Goal: Transaction & Acquisition: Download file/media

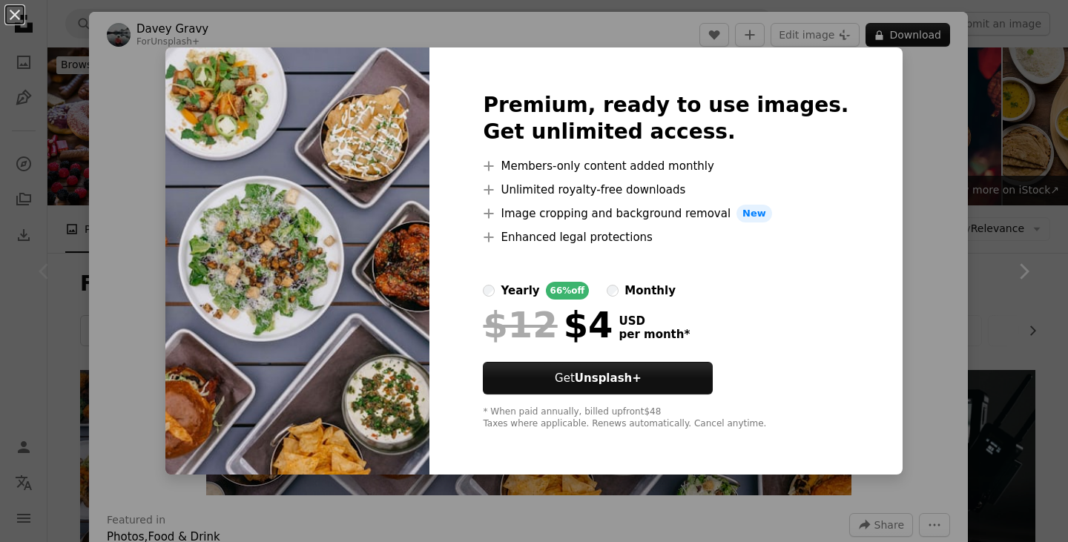
scroll to position [217, 0]
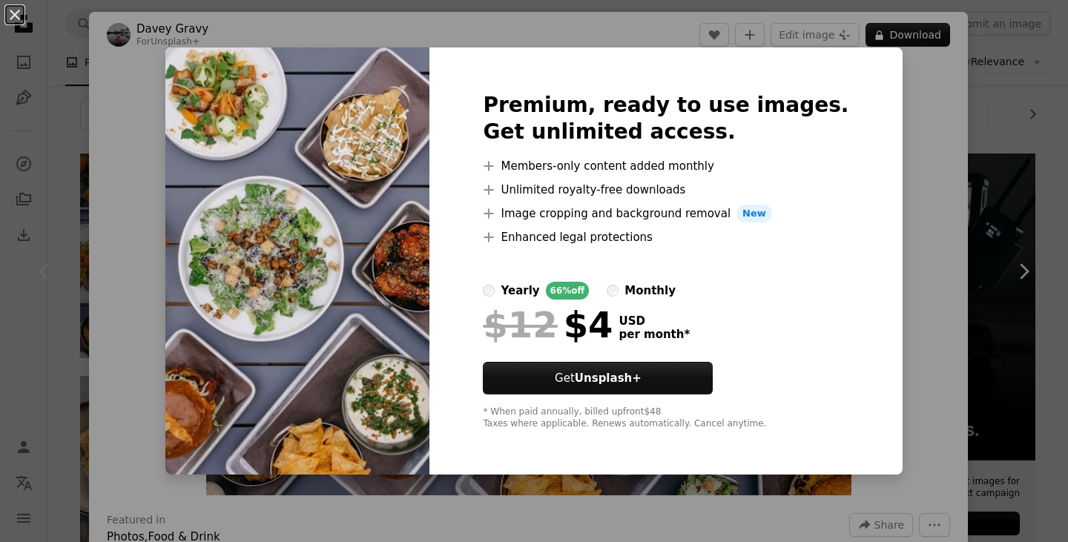
click at [939, 160] on div "An X shape Premium, ready to use images. Get unlimited access. A plus sign Memb…" at bounding box center [534, 271] width 1068 height 542
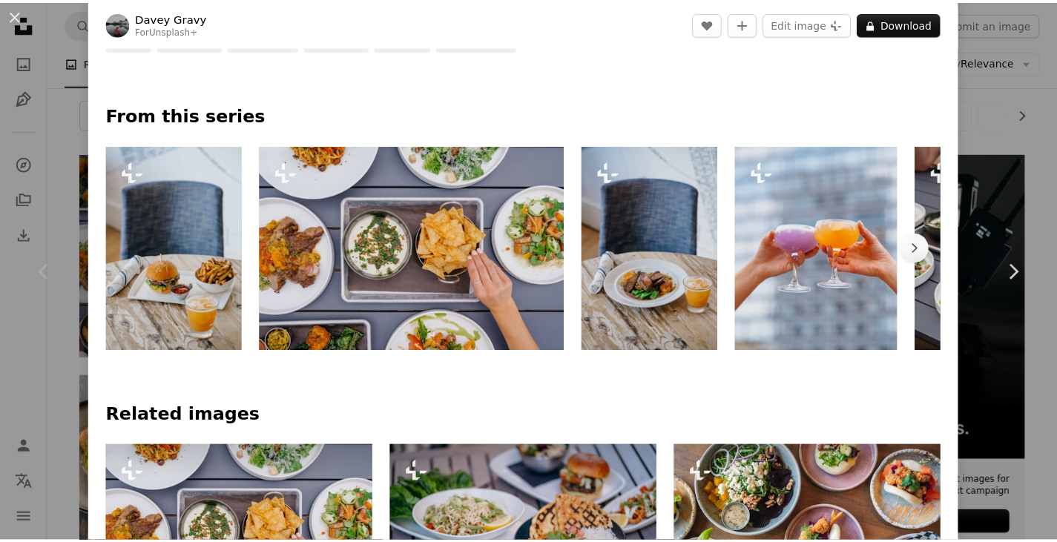
scroll to position [625, 0]
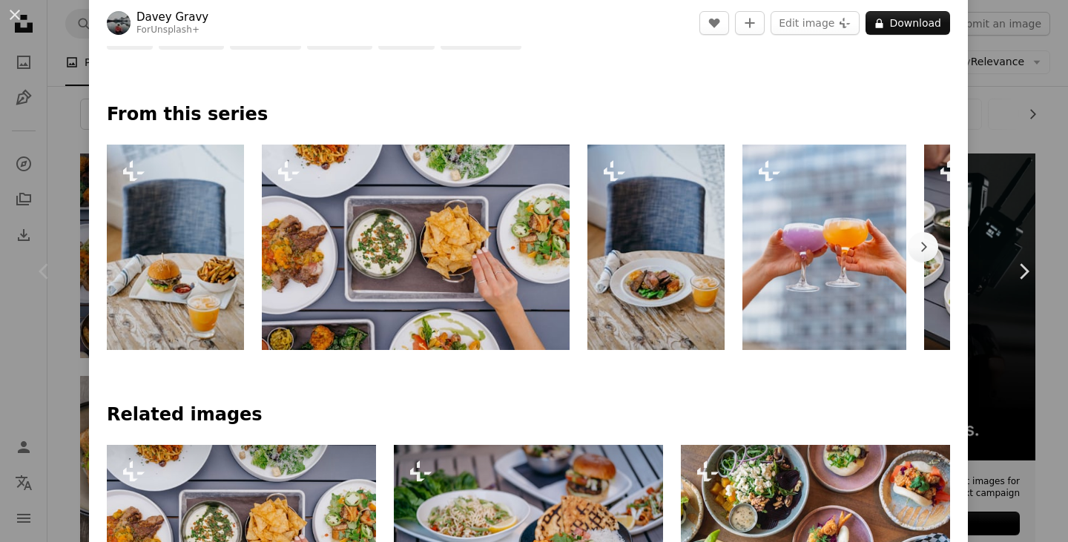
click at [991, 102] on div "An X shape Chevron left Chevron right Davey Gravy For Unsplash+ A heart A plus …" at bounding box center [534, 271] width 1068 height 542
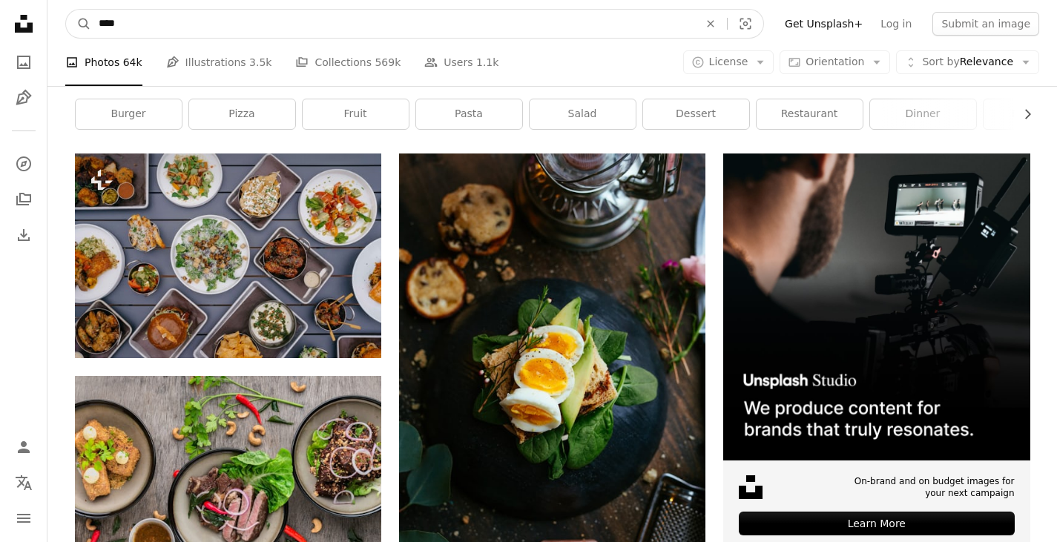
click at [125, 23] on input "****" at bounding box center [392, 24] width 603 height 28
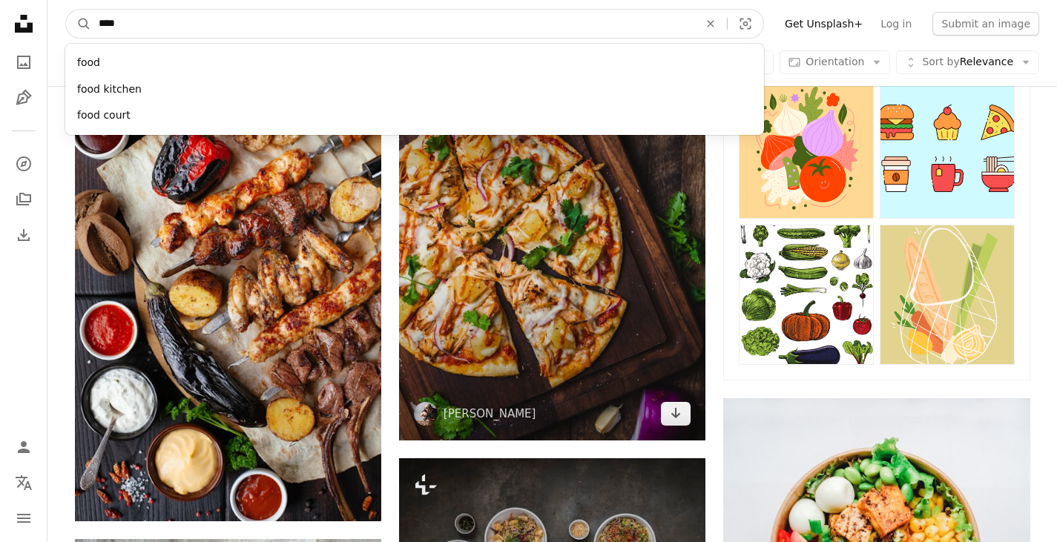
scroll to position [754, 0]
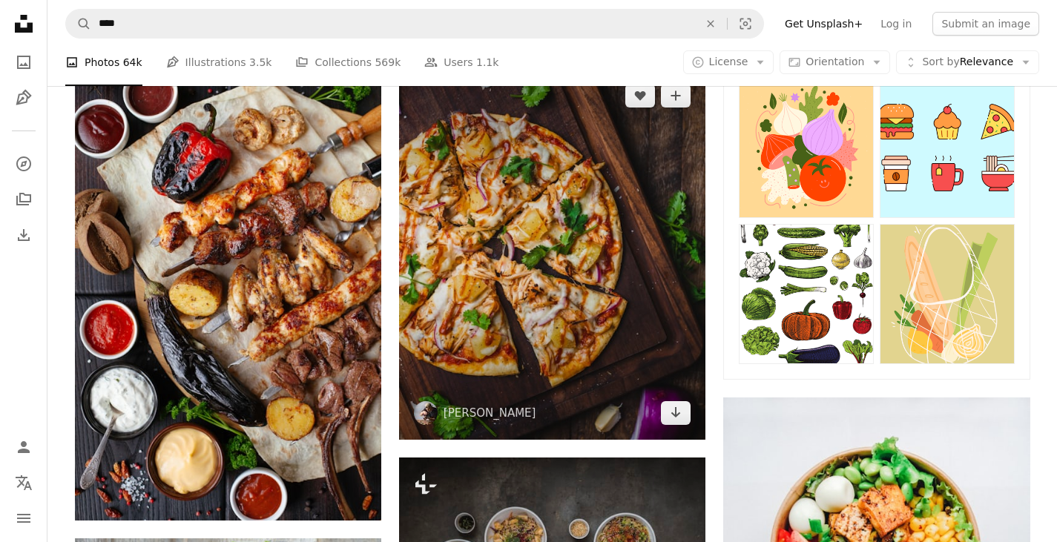
click at [491, 280] on img at bounding box center [552, 254] width 306 height 370
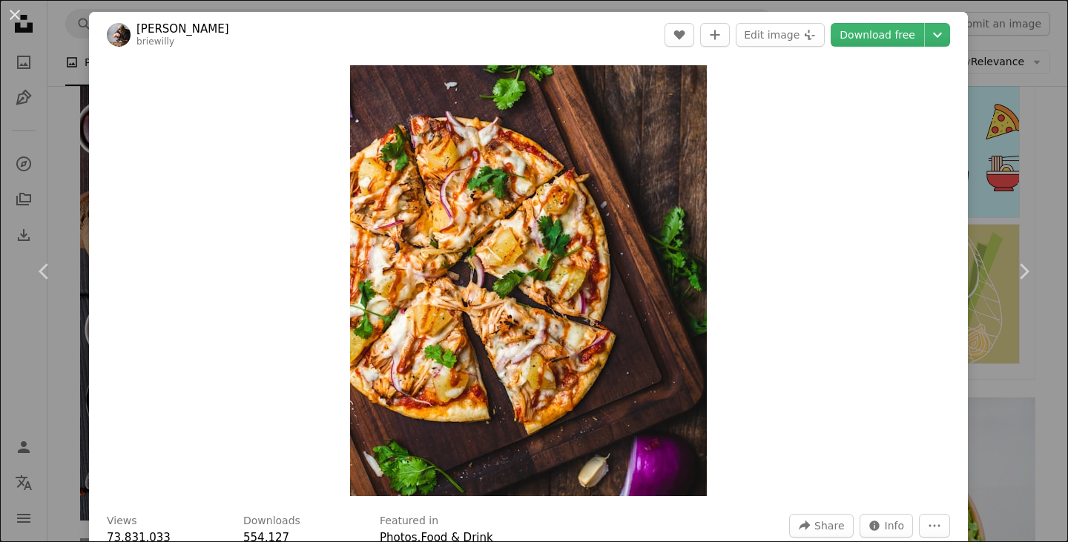
click at [1031, 116] on div "An X shape Chevron left Chevron right [PERSON_NAME] briewilly A heart A plus si…" at bounding box center [534, 271] width 1068 height 542
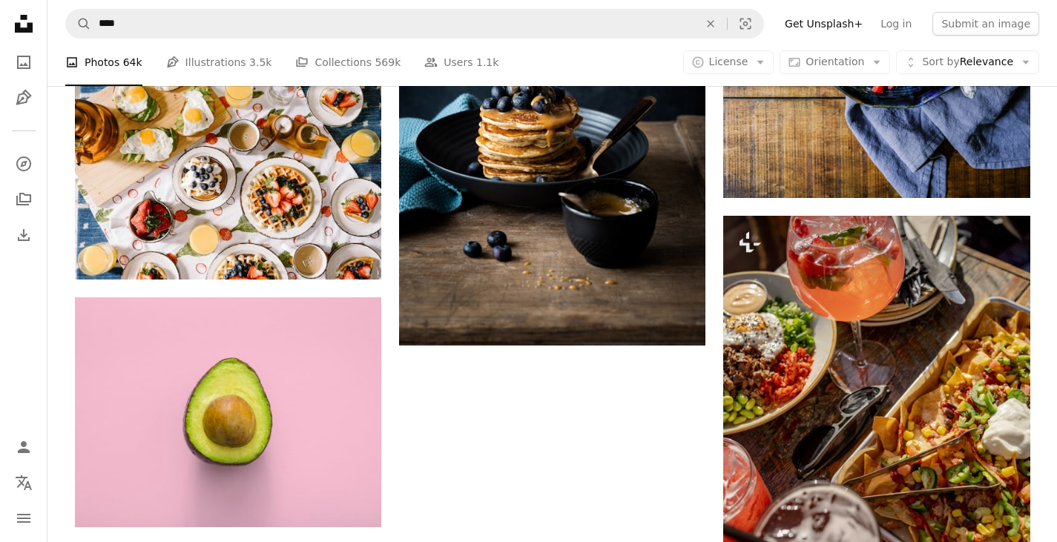
scroll to position [2140, 0]
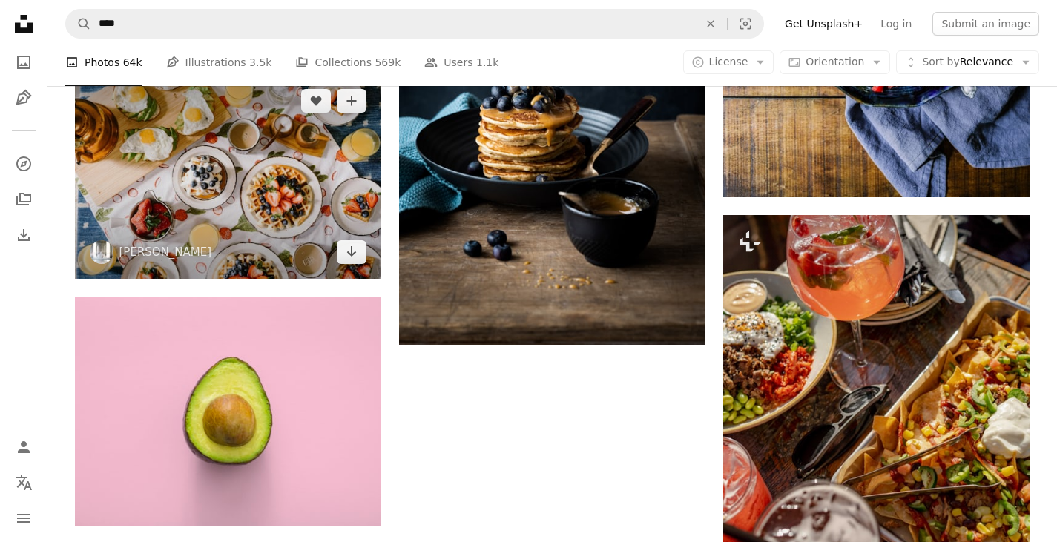
click at [260, 218] on img at bounding box center [228, 176] width 306 height 204
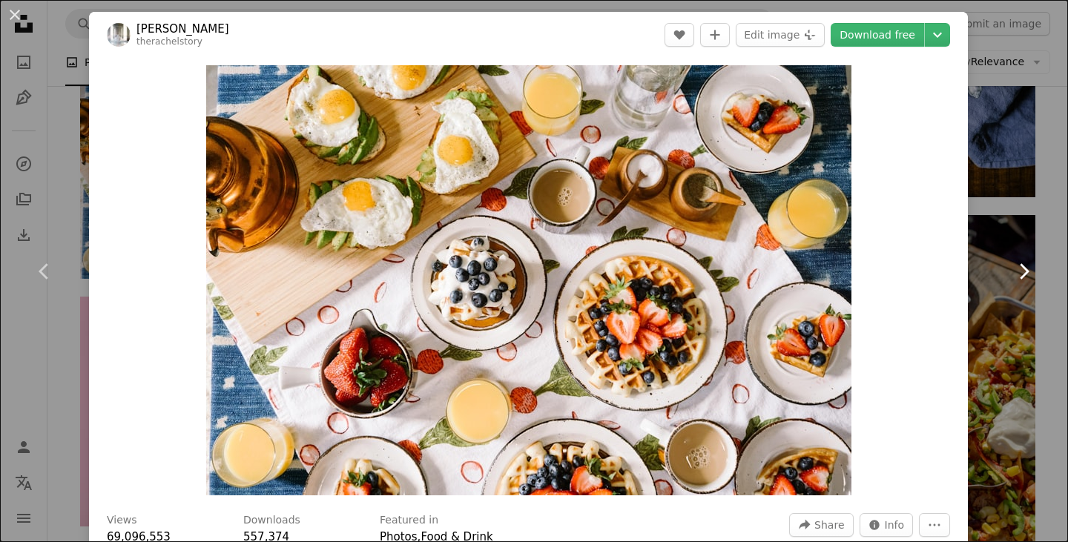
click at [1014, 233] on link "Chevron right" at bounding box center [1023, 271] width 89 height 142
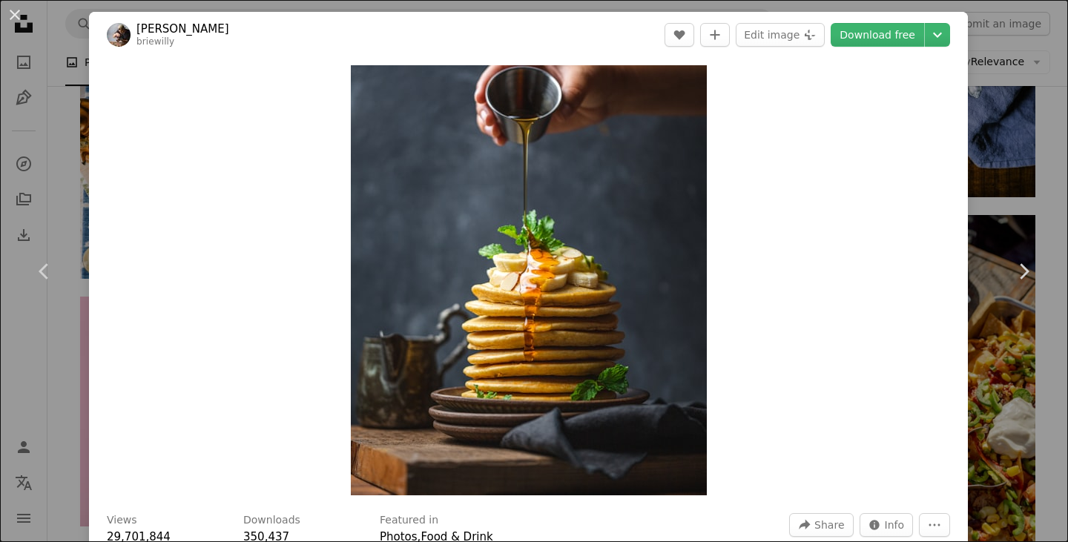
click at [1037, 165] on div "An X shape Chevron left Chevron right [PERSON_NAME] briewilly A heart A plus si…" at bounding box center [534, 271] width 1068 height 542
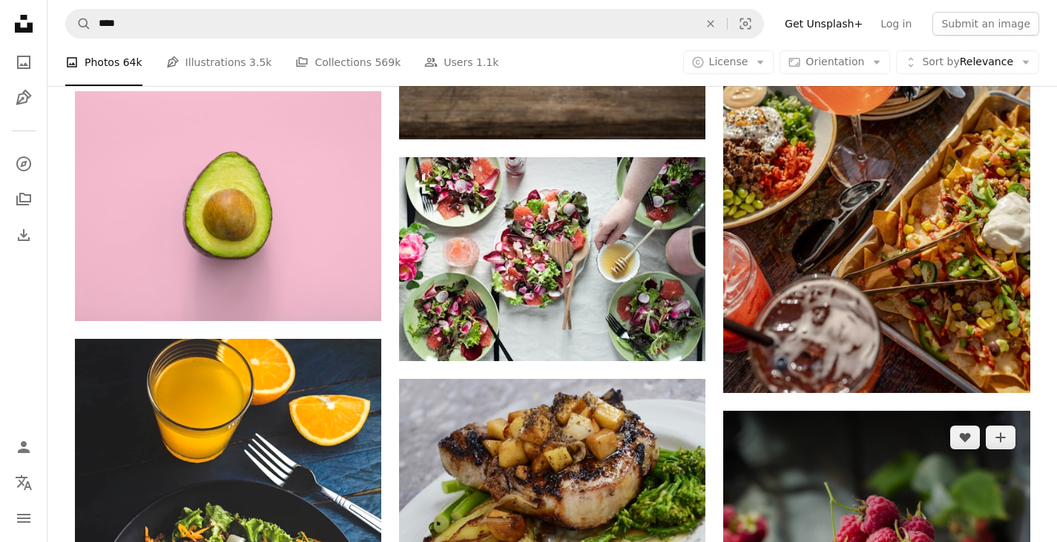
scroll to position [2345, 0]
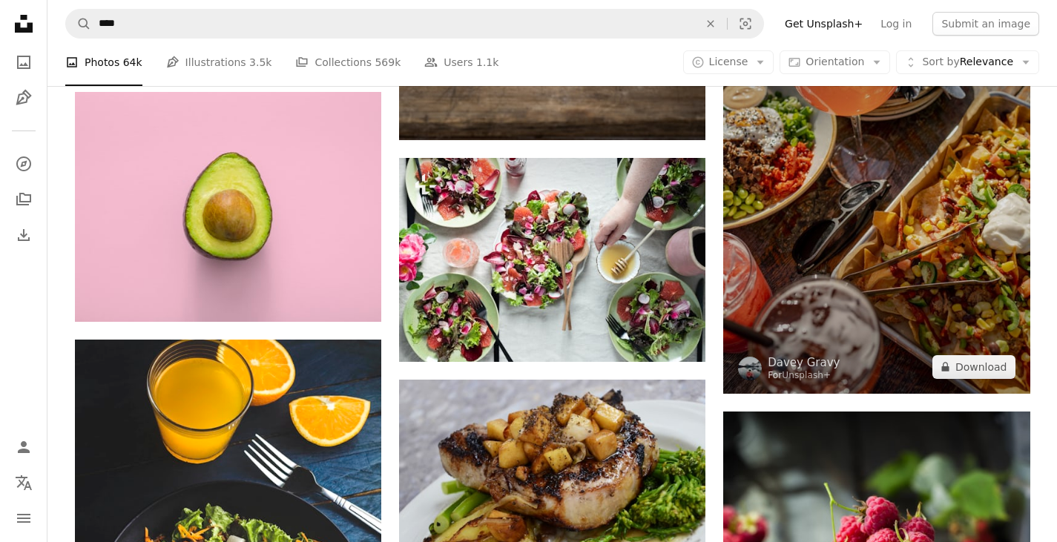
click at [932, 237] on img at bounding box center [876, 202] width 306 height 384
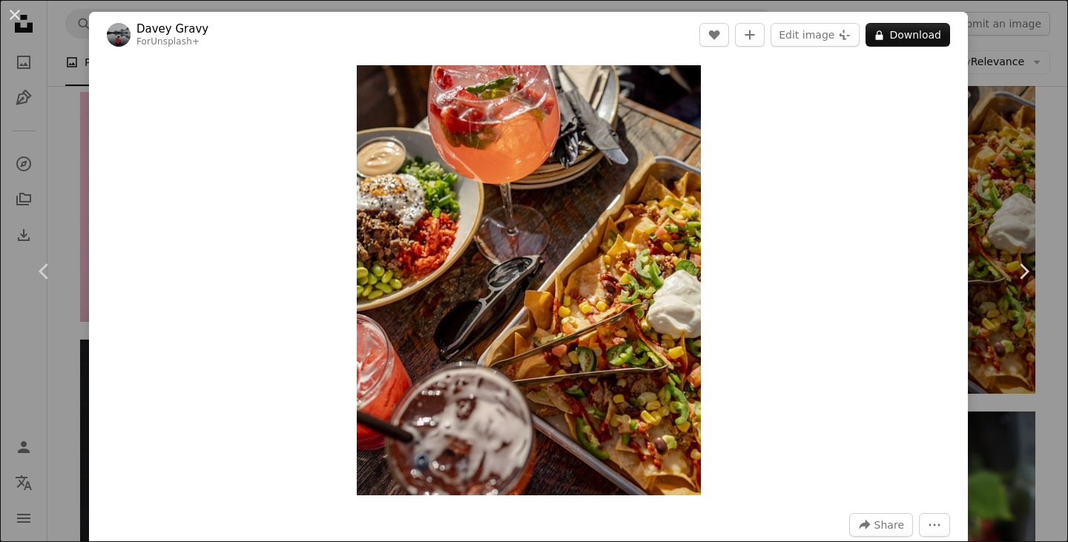
click at [1030, 128] on div "An X shape Chevron left Chevron right Davey Gravy For Unsplash+ A heart A plus …" at bounding box center [534, 271] width 1068 height 542
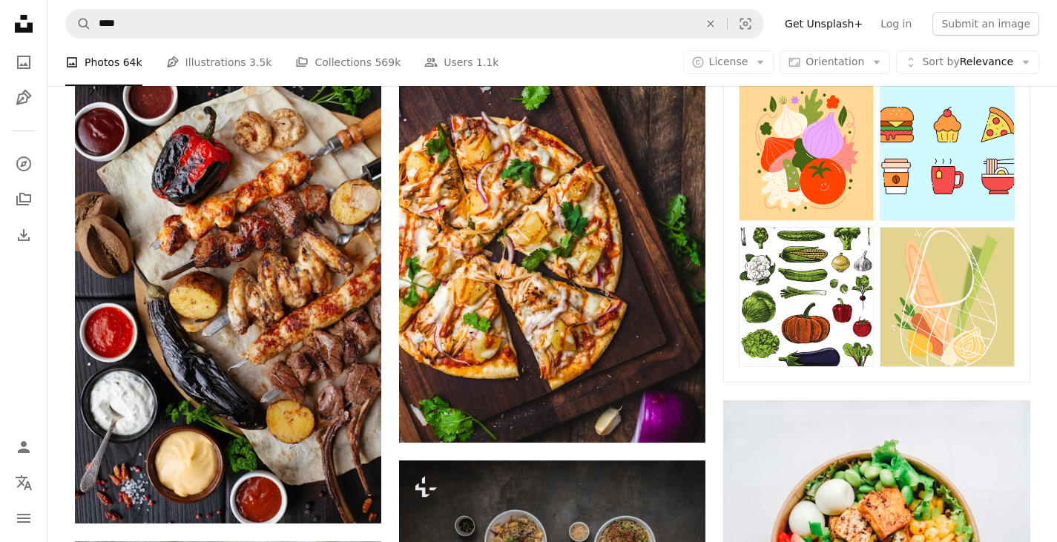
scroll to position [749, 0]
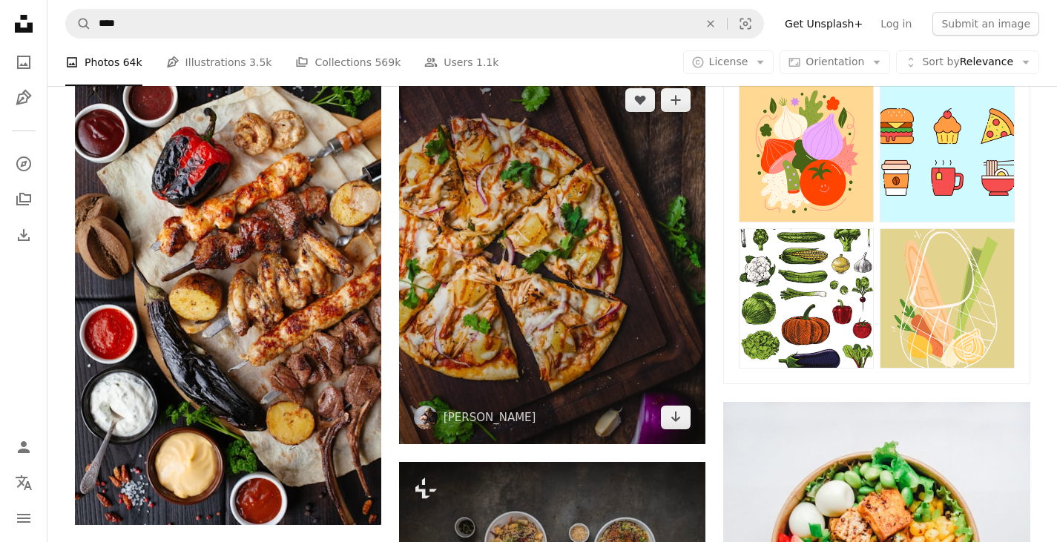
click at [571, 294] on img at bounding box center [552, 258] width 306 height 370
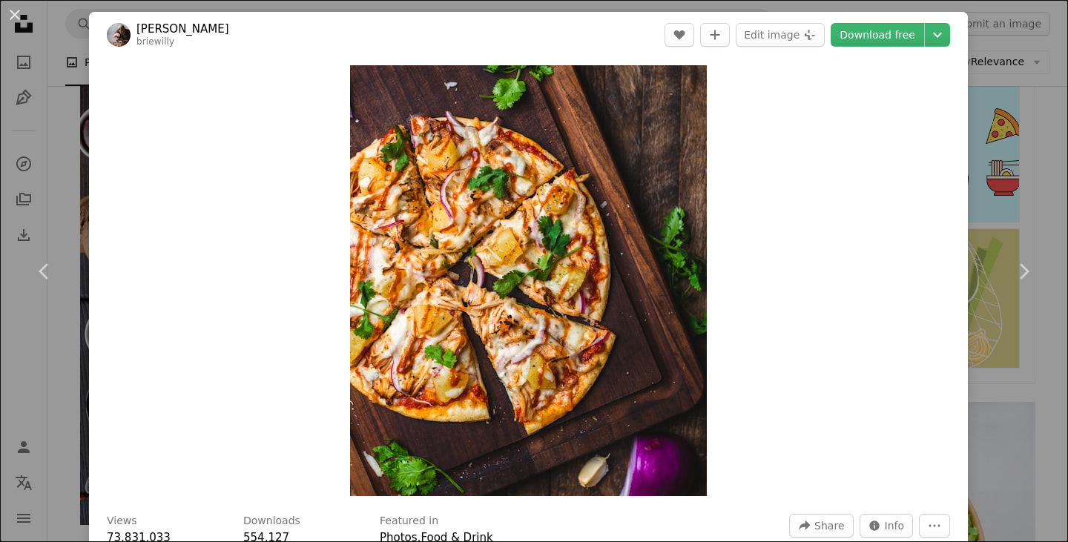
click at [971, 174] on div "An X shape Chevron left Chevron right [PERSON_NAME] briewilly A heart A plus si…" at bounding box center [534, 271] width 1068 height 542
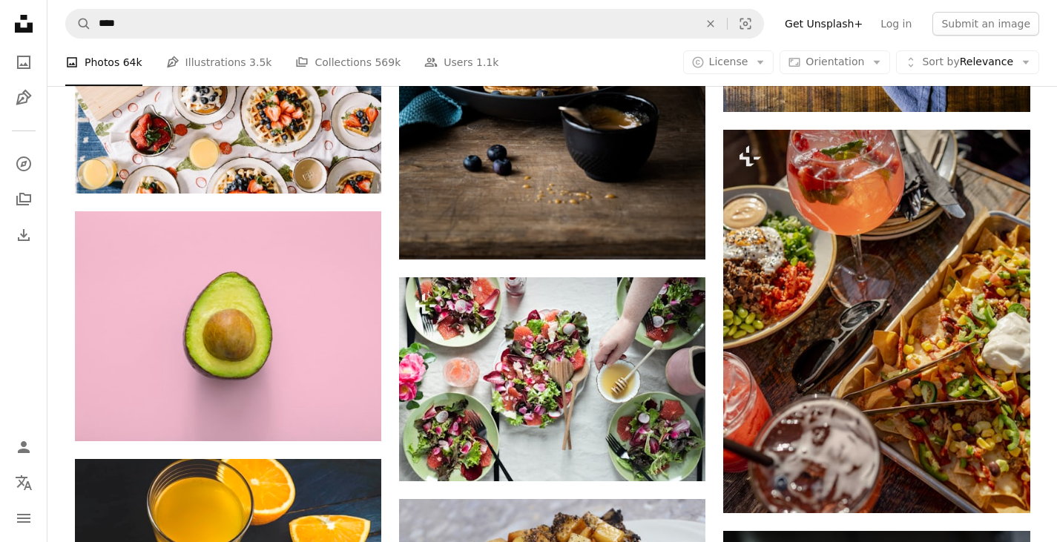
scroll to position [2224, 0]
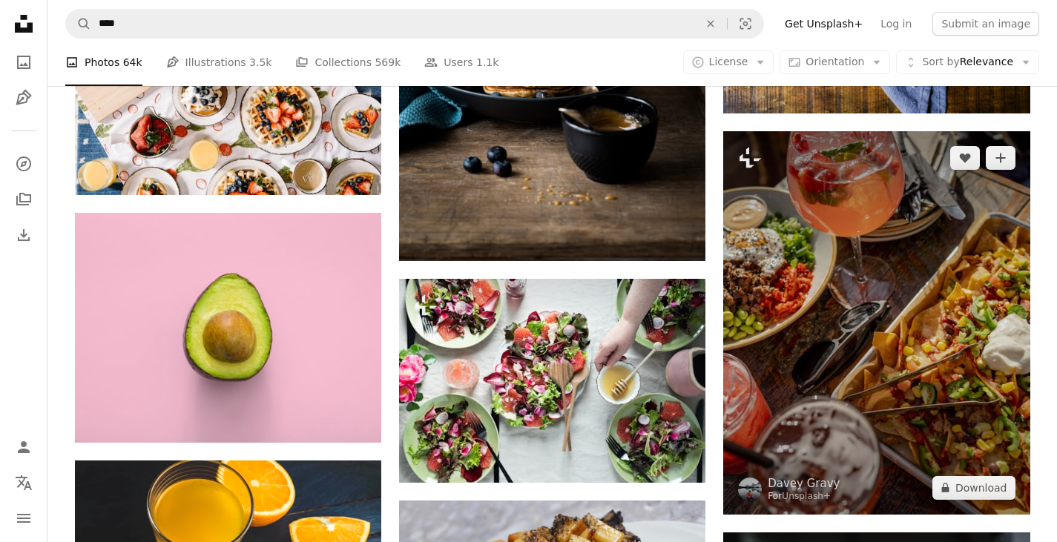
click at [863, 282] on img at bounding box center [876, 323] width 306 height 384
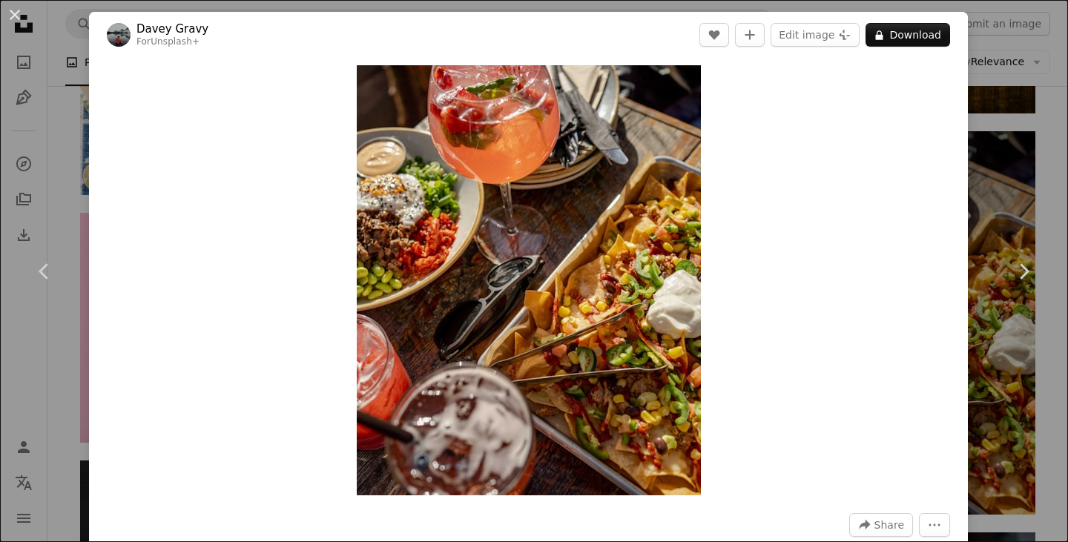
click at [1045, 170] on div "An X shape Chevron left Chevron right Davey Gravy For Unsplash+ A heart A plus …" at bounding box center [534, 271] width 1068 height 542
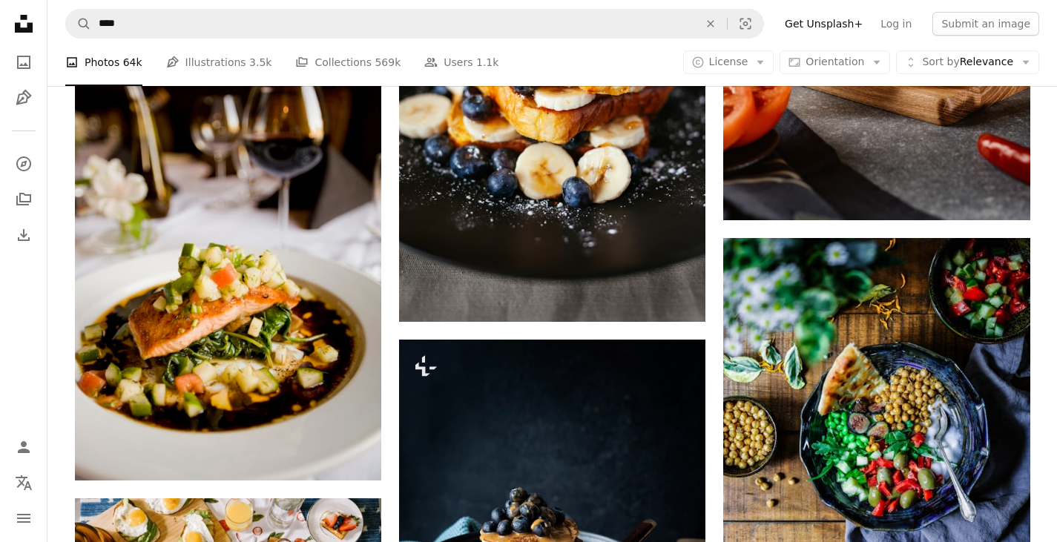
scroll to position [1715, 0]
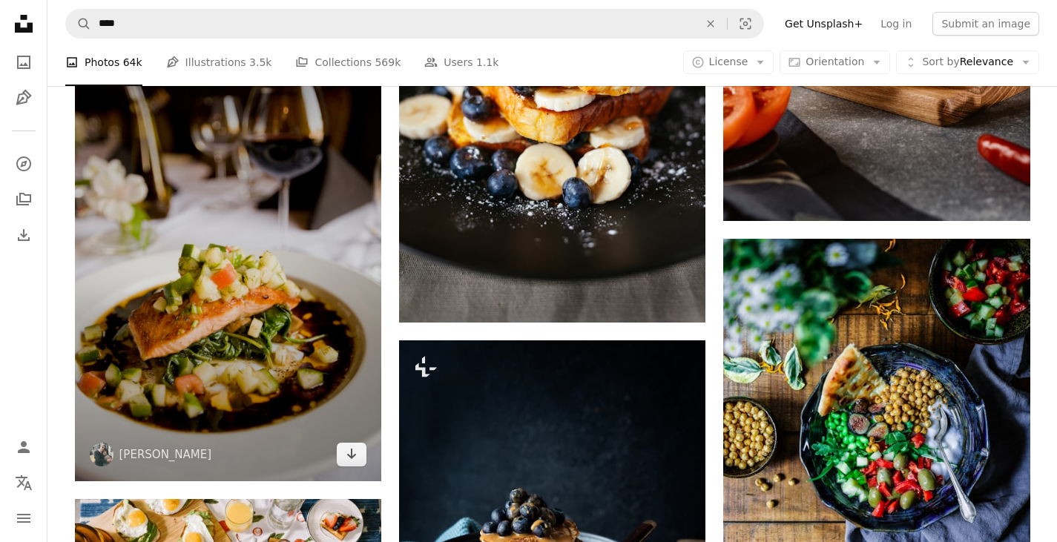
click at [265, 329] on img at bounding box center [228, 252] width 306 height 460
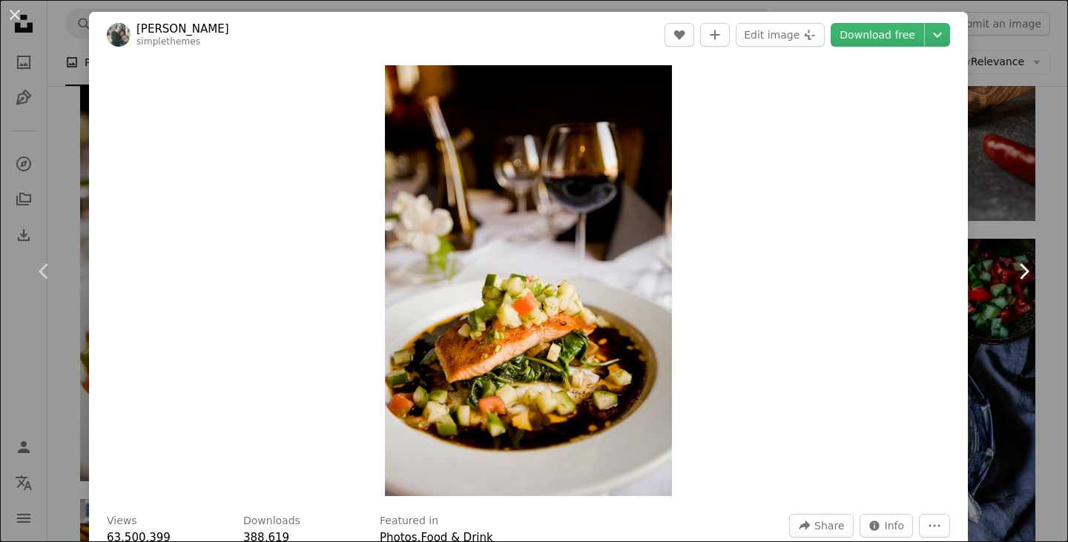
click at [1012, 271] on icon "Chevron right" at bounding box center [1024, 272] width 24 height 24
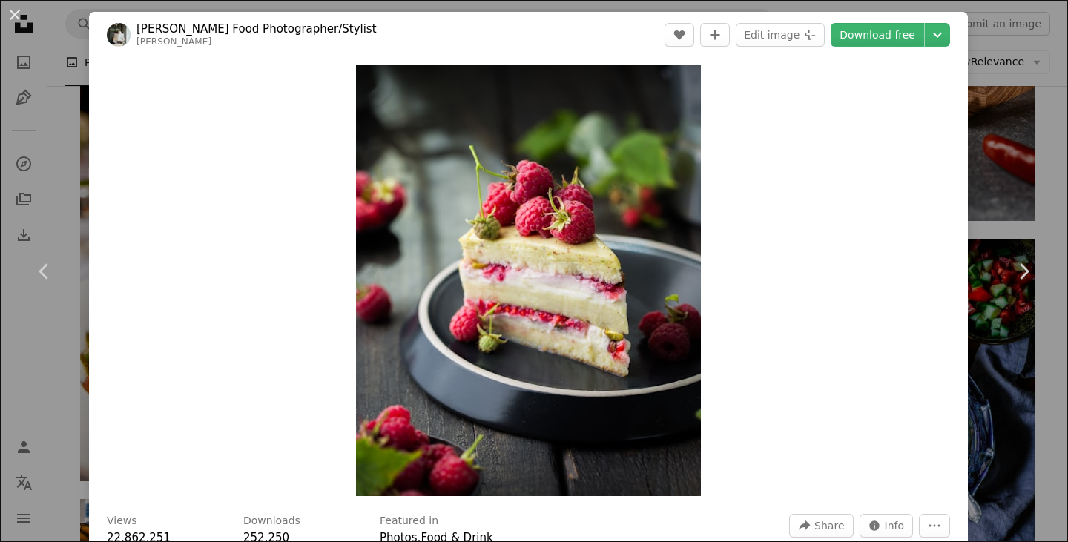
click at [1041, 112] on div "An X shape Chevron left Chevron right [PERSON_NAME] Food Photographer/Stylist a…" at bounding box center [534, 271] width 1068 height 542
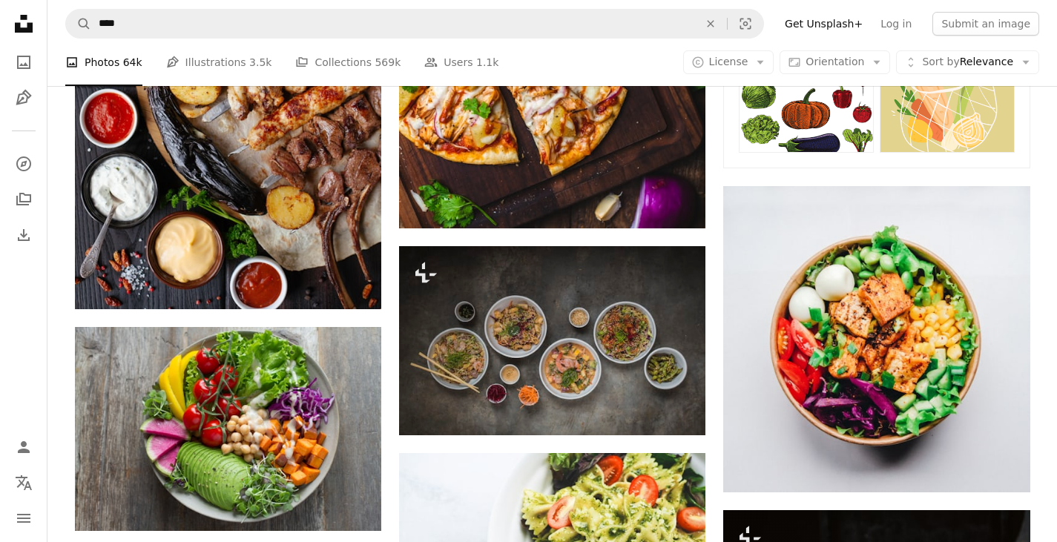
scroll to position [965, 0]
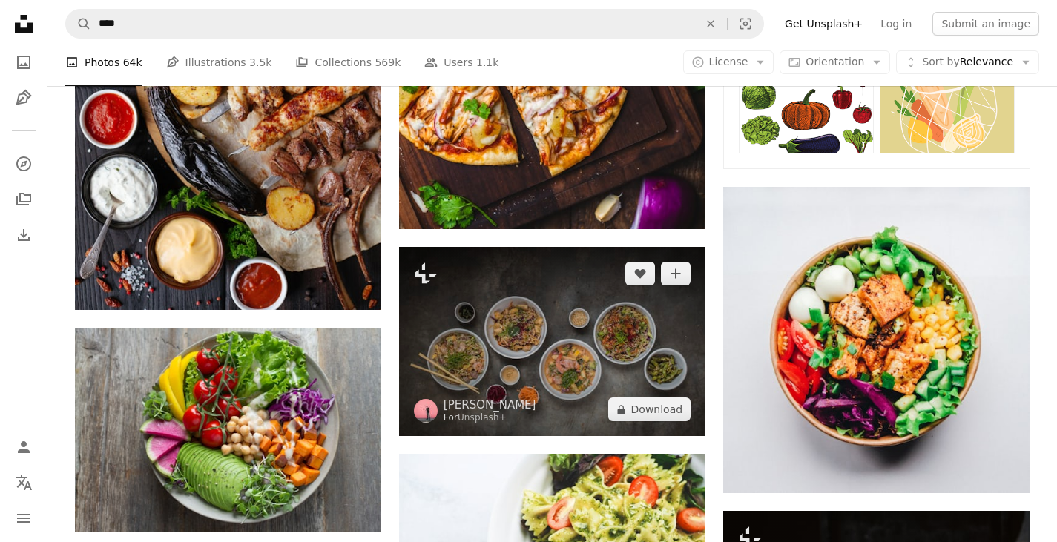
click at [522, 341] on img at bounding box center [552, 341] width 306 height 189
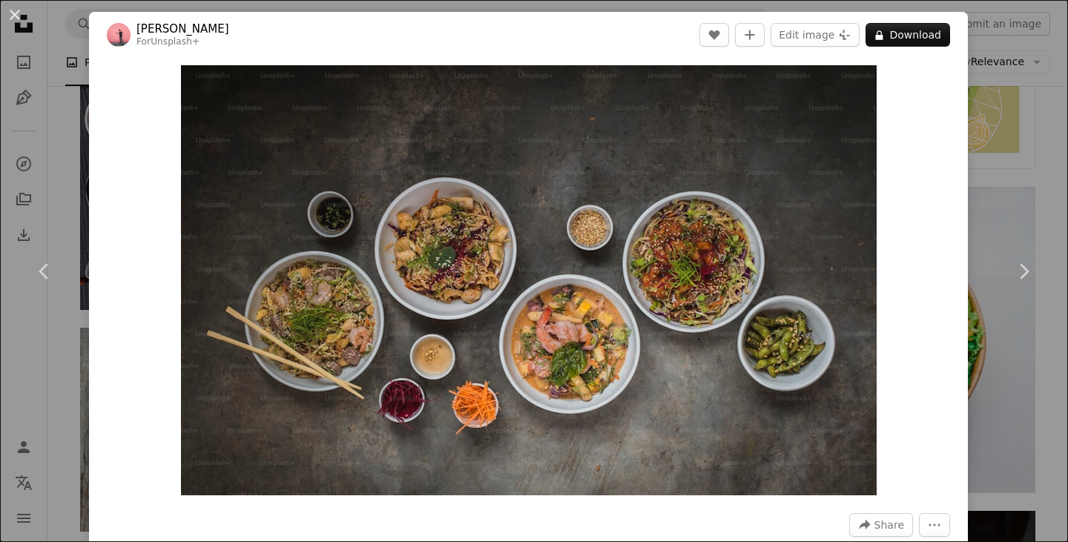
click at [993, 180] on div "An X shape Chevron left Chevron right [PERSON_NAME] For Unsplash+ A heart A plu…" at bounding box center [534, 271] width 1068 height 542
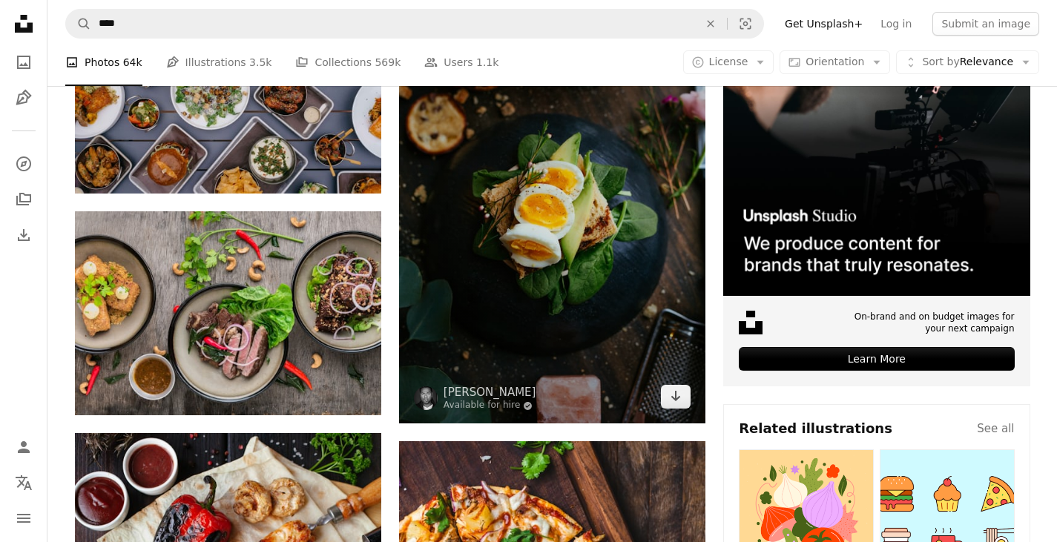
scroll to position [383, 0]
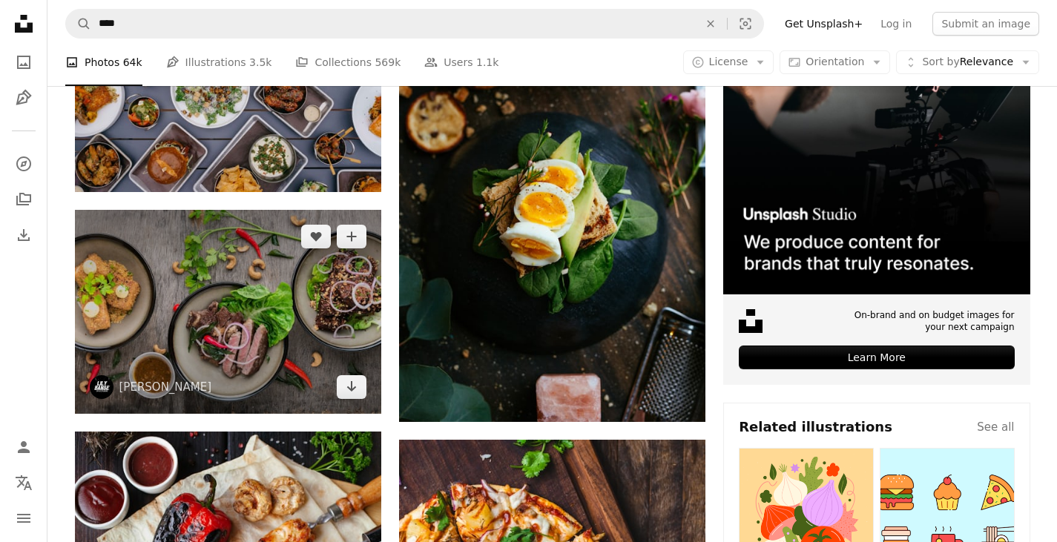
click at [345, 324] on img at bounding box center [228, 312] width 306 height 204
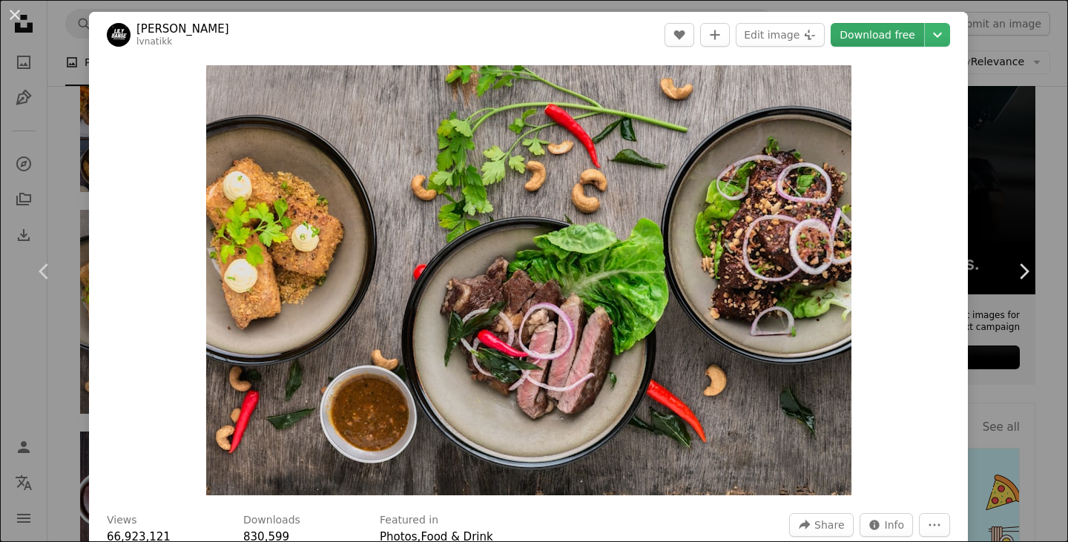
click at [874, 36] on link "Download free" at bounding box center [877, 35] width 93 height 24
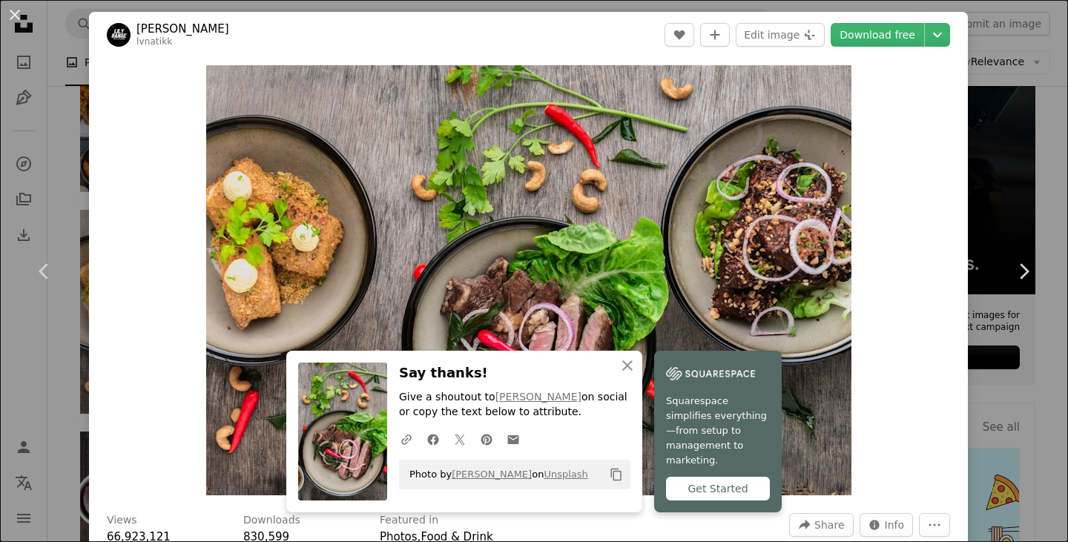
click at [1037, 79] on div "An X shape Chevron left Chevron right An X shape Close Say thanks! Give a shout…" at bounding box center [534, 271] width 1068 height 542
